Goal: Find specific page/section: Find specific page/section

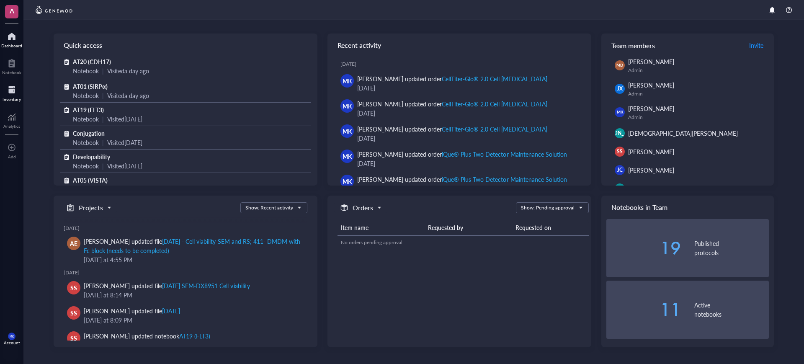
click at [16, 100] on div "Inventory" at bounding box center [12, 99] width 18 height 5
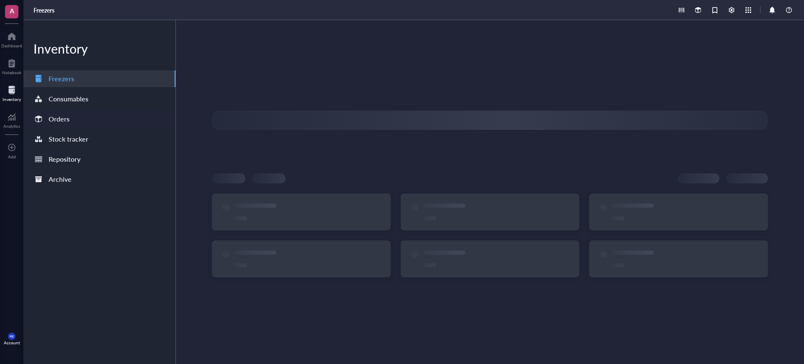
click at [91, 117] on div "Orders" at bounding box center [99, 119] width 152 height 17
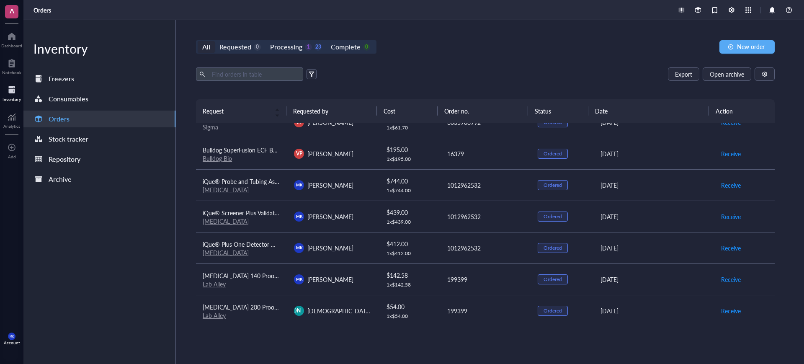
scroll to position [291, 0]
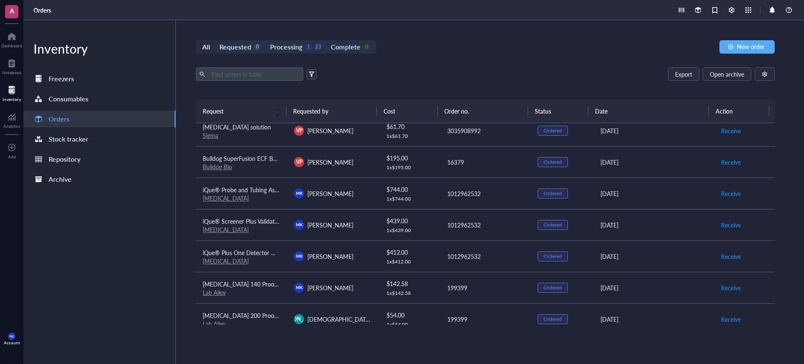
click at [273, 197] on div "[MEDICAL_DATA]" at bounding box center [242, 198] width 78 height 8
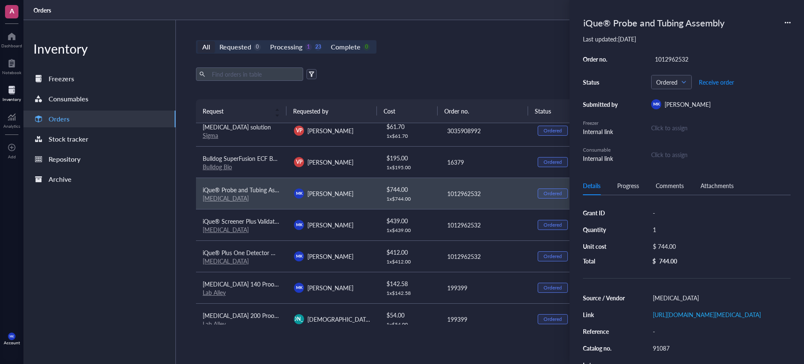
click at [215, 199] on link "[MEDICAL_DATA]" at bounding box center [226, 198] width 46 height 8
click at [216, 234] on td "iQue® Screener Plus Validation Beads [MEDICAL_DATA]" at bounding box center [241, 224] width 91 height 31
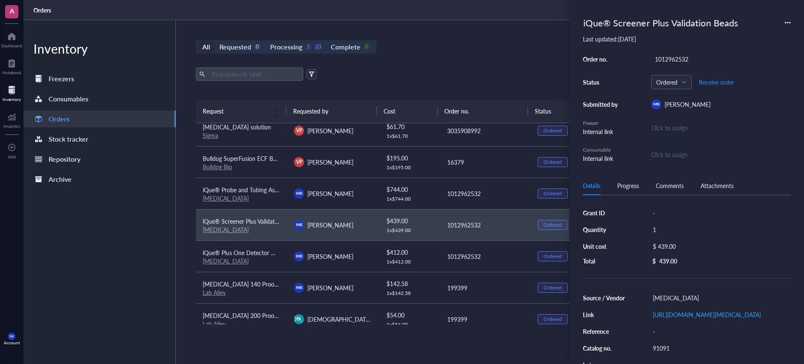
click at [221, 228] on link "[MEDICAL_DATA]" at bounding box center [226, 229] width 46 height 8
click at [221, 260] on link "[MEDICAL_DATA]" at bounding box center [226, 261] width 46 height 8
